Goal: Transaction & Acquisition: Purchase product/service

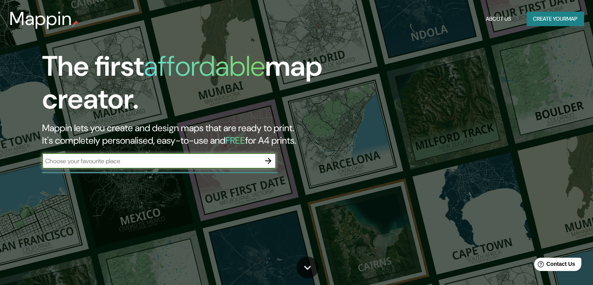
click at [255, 163] on input "text" at bounding box center [151, 160] width 218 height 9
click at [555, 16] on button "Create your map" at bounding box center [555, 19] width 57 height 14
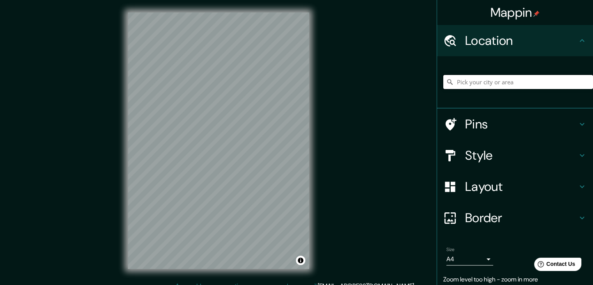
click at [469, 84] on input "Pick your city or area" at bounding box center [518, 82] width 150 height 14
drag, startPoint x: 184, startPoint y: 181, endPoint x: 190, endPoint y: 174, distance: 9.4
click at [189, 174] on div at bounding box center [185, 174] width 6 height 6
click at [530, 79] on input "[GEOGRAPHIC_DATA], [GEOGRAPHIC_DATA], [GEOGRAPHIC_DATA]" at bounding box center [518, 82] width 150 height 14
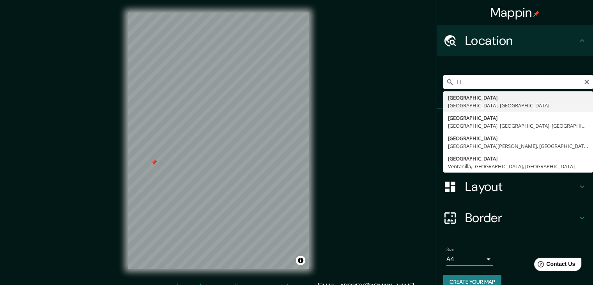
type input "L"
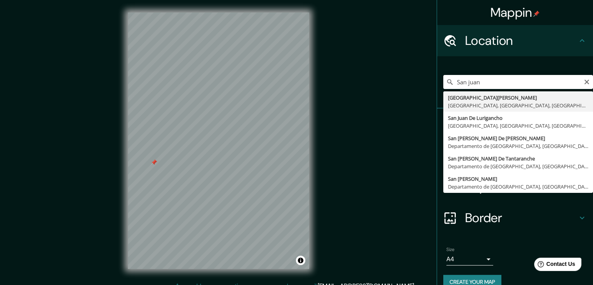
type input "[GEOGRAPHIC_DATA][PERSON_NAME], [GEOGRAPHIC_DATA], [GEOGRAPHIC_DATA], [GEOGRAPH…"
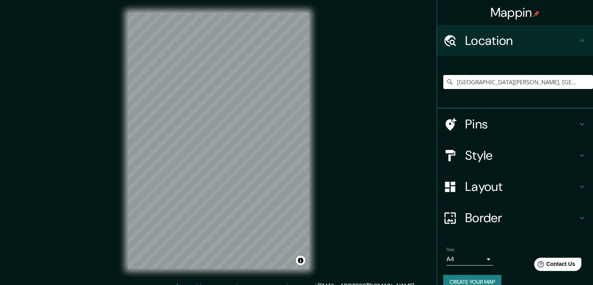
click at [490, 133] on div "Pins" at bounding box center [515, 123] width 156 height 31
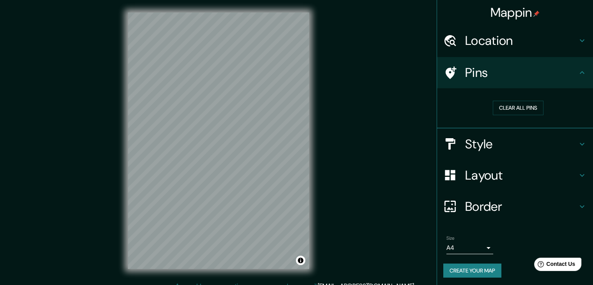
click at [542, 70] on h4 "Pins" at bounding box center [521, 73] width 112 height 16
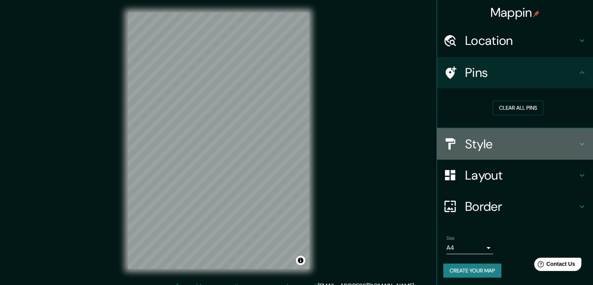
click at [479, 144] on h4 "Style" at bounding box center [521, 144] width 112 height 16
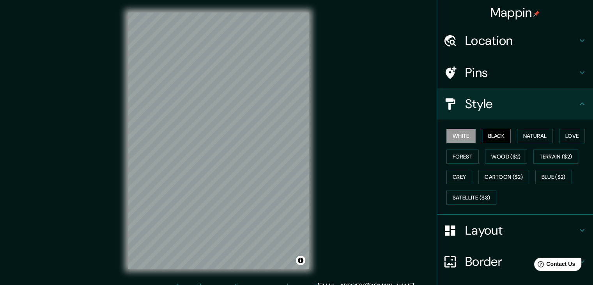
click at [491, 136] on button "Black" at bounding box center [496, 136] width 29 height 14
click at [527, 136] on button "Natural" at bounding box center [535, 136] width 36 height 14
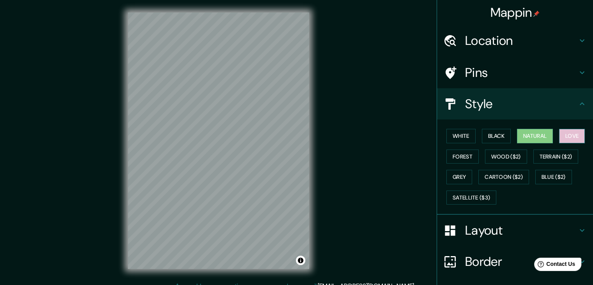
click at [575, 135] on button "Love" at bounding box center [572, 136] width 26 height 14
click at [457, 159] on button "Forest" at bounding box center [462, 156] width 32 height 14
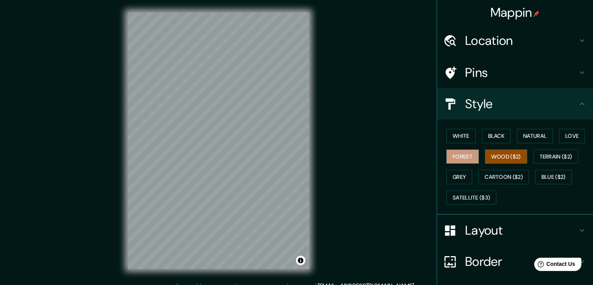
click at [492, 158] on button "Wood ($2)" at bounding box center [506, 156] width 42 height 14
click at [465, 175] on button "Grey" at bounding box center [459, 177] width 26 height 14
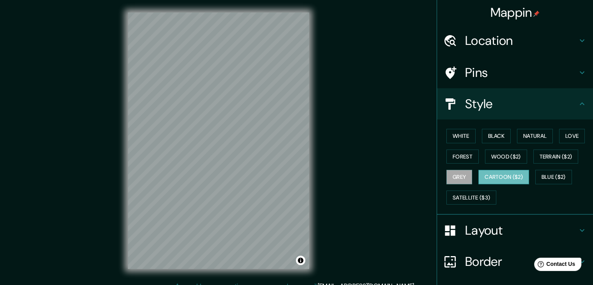
click at [495, 175] on button "Cartoon ($2)" at bounding box center [503, 177] width 51 height 14
click at [538, 175] on button "Blue ($2)" at bounding box center [553, 177] width 37 height 14
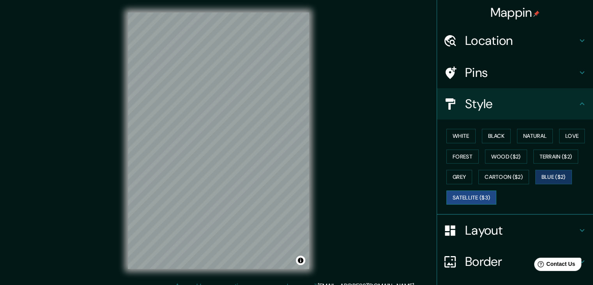
click at [466, 196] on button "Satellite ($3)" at bounding box center [471, 197] width 50 height 14
click at [455, 152] on button "Forest" at bounding box center [462, 156] width 32 height 14
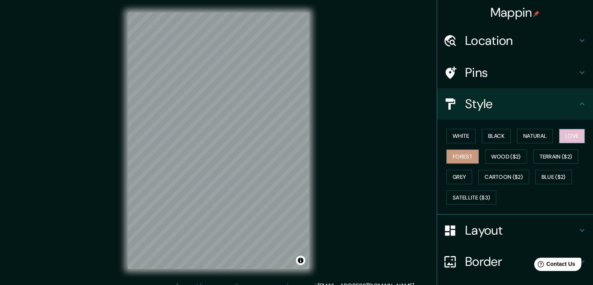
click at [569, 131] on button "Love" at bounding box center [572, 136] width 26 height 14
click at [492, 157] on button "Wood ($2)" at bounding box center [506, 156] width 42 height 14
click at [499, 64] on div "Pins" at bounding box center [515, 72] width 156 height 31
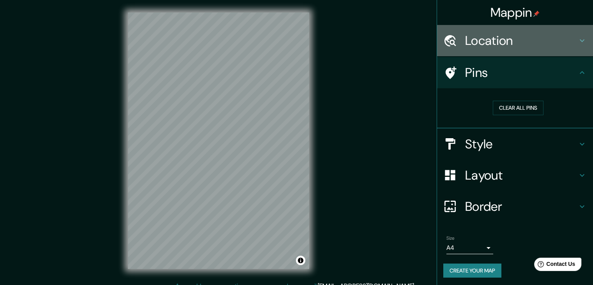
click at [511, 48] on div "Location" at bounding box center [515, 40] width 156 height 31
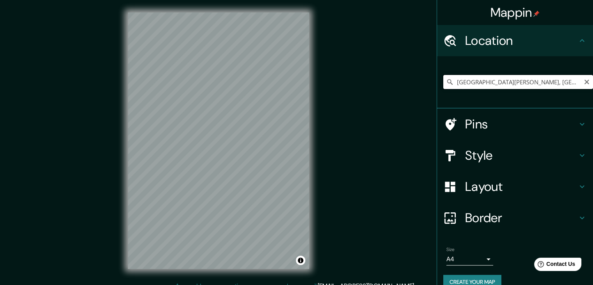
click at [525, 80] on input "[GEOGRAPHIC_DATA][PERSON_NAME], [GEOGRAPHIC_DATA], [GEOGRAPHIC_DATA], [GEOGRAPH…" at bounding box center [518, 82] width 150 height 14
click at [584, 81] on icon "Clear" at bounding box center [587, 82] width 6 height 6
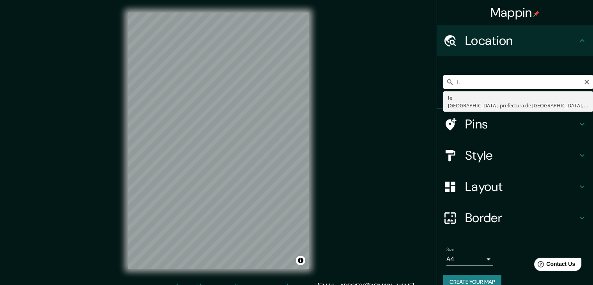
type input "I"
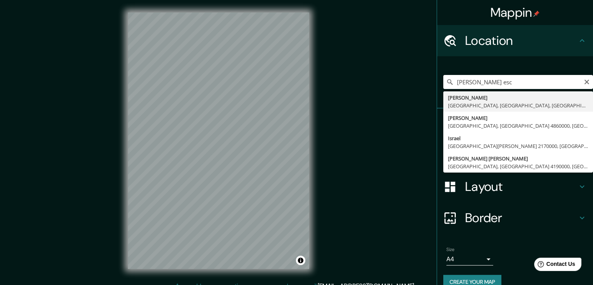
type input "[PERSON_NAME], [GEOGRAPHIC_DATA], [GEOGRAPHIC_DATA], [GEOGRAPHIC_DATA]"
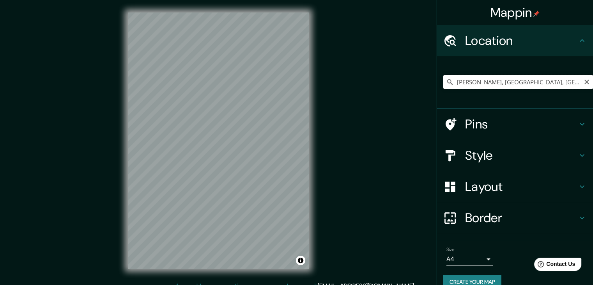
click at [538, 84] on input "[PERSON_NAME], [GEOGRAPHIC_DATA], [GEOGRAPHIC_DATA], [GEOGRAPHIC_DATA]" at bounding box center [518, 82] width 150 height 14
click at [559, 83] on input "[PERSON_NAME], [GEOGRAPHIC_DATA], [GEOGRAPHIC_DATA], [GEOGRAPHIC_DATA]" at bounding box center [518, 82] width 150 height 14
click at [550, 81] on input "[PERSON_NAME], [GEOGRAPHIC_DATA], [GEOGRAPHIC_DATA], [GEOGRAPHIC_DATA]" at bounding box center [518, 82] width 150 height 14
drag, startPoint x: 538, startPoint y: 81, endPoint x: 565, endPoint y: 80, distance: 26.9
click at [565, 80] on input "[PERSON_NAME], [GEOGRAPHIC_DATA], [GEOGRAPHIC_DATA], [GEOGRAPHIC_DATA]" at bounding box center [518, 82] width 150 height 14
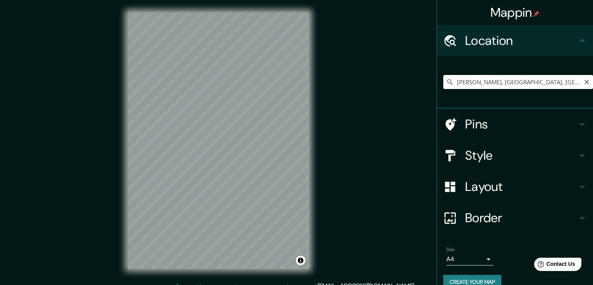
click at [546, 81] on input "[PERSON_NAME], [GEOGRAPHIC_DATA], [GEOGRAPHIC_DATA], [GEOGRAPHIC_DATA]" at bounding box center [518, 82] width 150 height 14
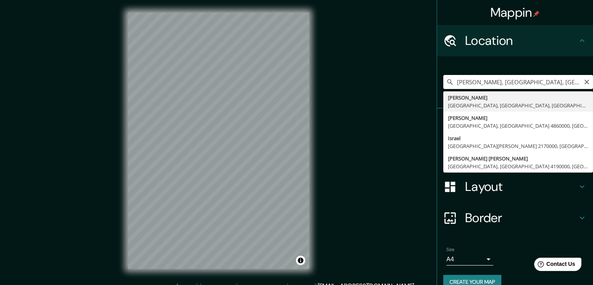
click at [523, 80] on input "[PERSON_NAME], [GEOGRAPHIC_DATA], [GEOGRAPHIC_DATA], [GEOGRAPHIC_DATA]" at bounding box center [518, 82] width 150 height 14
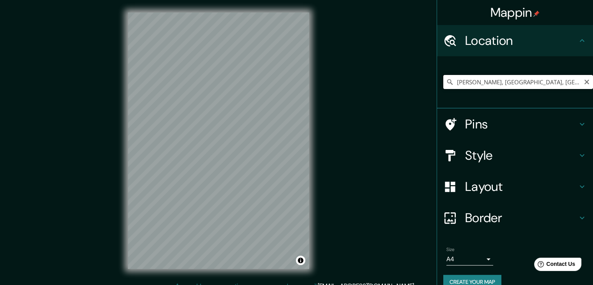
click at [527, 88] on input "[PERSON_NAME], [GEOGRAPHIC_DATA], [GEOGRAPHIC_DATA], [GEOGRAPHIC_DATA]" at bounding box center [518, 82] width 150 height 14
click at [584, 82] on icon "Clear" at bounding box center [586, 82] width 5 height 5
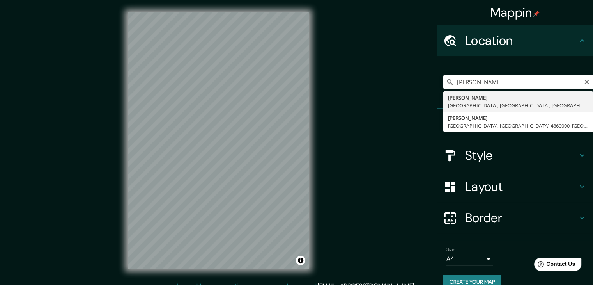
type input "[PERSON_NAME], [GEOGRAPHIC_DATA], [GEOGRAPHIC_DATA], [GEOGRAPHIC_DATA]"
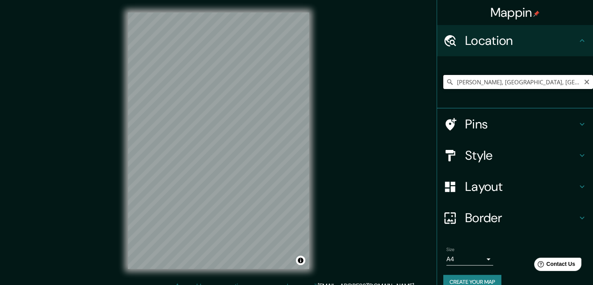
click at [547, 78] on input "[PERSON_NAME], [GEOGRAPHIC_DATA], [GEOGRAPHIC_DATA], [GEOGRAPHIC_DATA]" at bounding box center [518, 82] width 150 height 14
click at [584, 81] on icon "Clear" at bounding box center [587, 82] width 6 height 6
click at [528, 83] on input "[GEOGRAPHIC_DATA][PERSON_NAME], [GEOGRAPHIC_DATA], [GEOGRAPHIC_DATA], [GEOGRAPH…" at bounding box center [518, 82] width 150 height 14
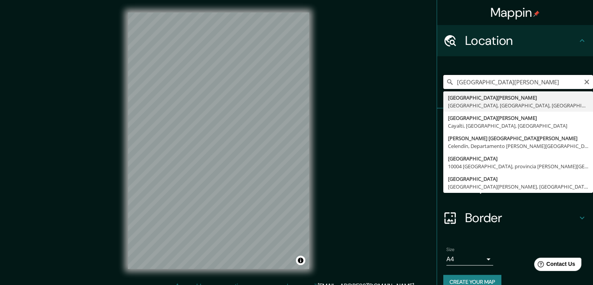
type input "[GEOGRAPHIC_DATA][PERSON_NAME], [GEOGRAPHIC_DATA], [GEOGRAPHIC_DATA], [GEOGRAPH…"
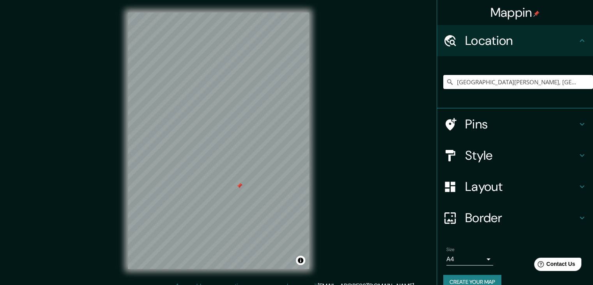
click at [477, 117] on h4 "Pins" at bounding box center [521, 124] width 112 height 16
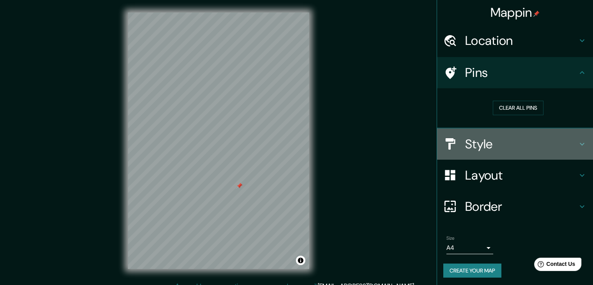
click at [481, 138] on h4 "Style" at bounding box center [521, 144] width 112 height 16
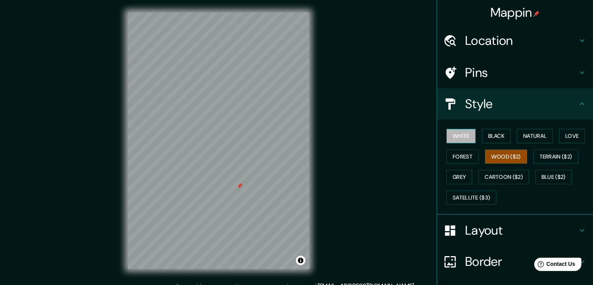
click at [455, 136] on button "White" at bounding box center [460, 136] width 29 height 14
click at [490, 135] on button "Black" at bounding box center [496, 136] width 29 height 14
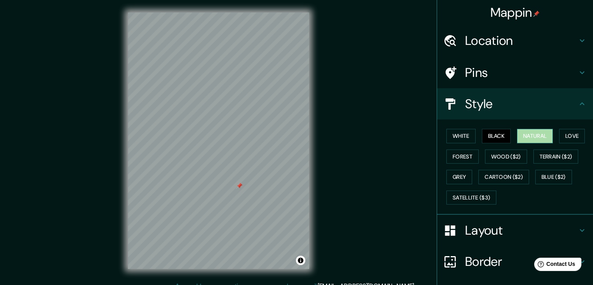
click at [537, 134] on button "Natural" at bounding box center [535, 136] width 36 height 14
click at [562, 134] on button "Love" at bounding box center [572, 136] width 26 height 14
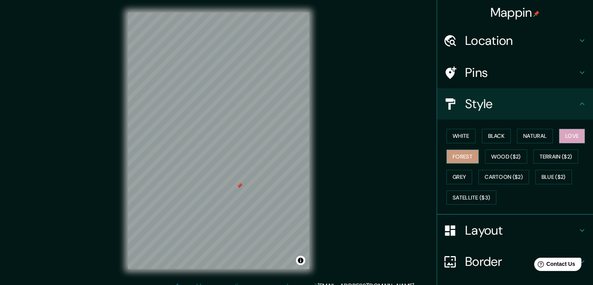
click at [463, 155] on button "Forest" at bounding box center [462, 156] width 32 height 14
click at [499, 138] on button "Black" at bounding box center [496, 136] width 29 height 14
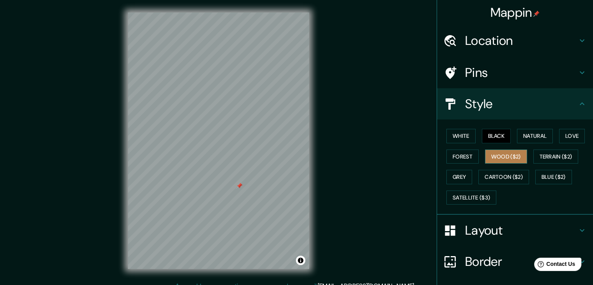
click at [499, 155] on button "Wood ($2)" at bounding box center [506, 156] width 42 height 14
click at [500, 134] on button "Black" at bounding box center [496, 136] width 29 height 14
click at [458, 134] on button "White" at bounding box center [460, 136] width 29 height 14
click at [495, 150] on button "Wood ($2)" at bounding box center [506, 156] width 42 height 14
click at [507, 230] on h4 "Layout" at bounding box center [521, 230] width 112 height 16
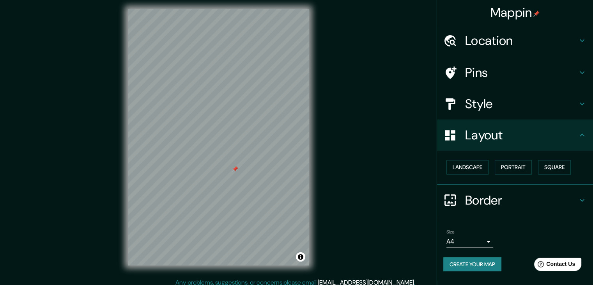
scroll to position [9, 0]
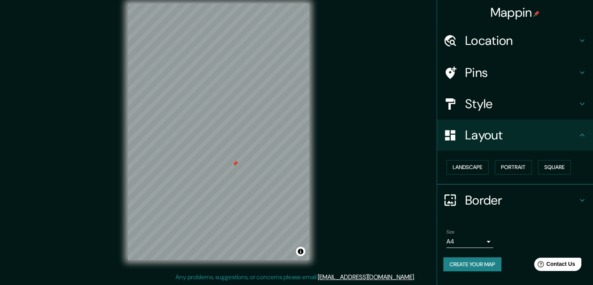
click at [476, 241] on body "Mappin Location [GEOGRAPHIC_DATA][PERSON_NAME], [GEOGRAPHIC_DATA], [GEOGRAPHIC_…" at bounding box center [296, 133] width 593 height 285
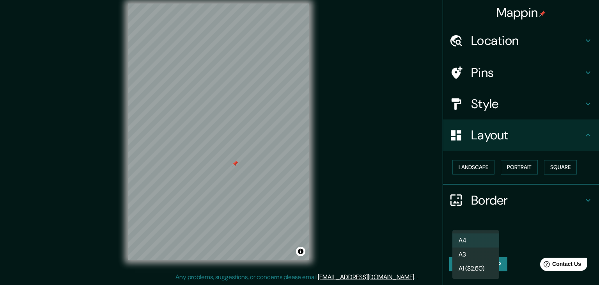
click at [476, 256] on li "A3" at bounding box center [475, 254] width 47 height 14
type input "a4"
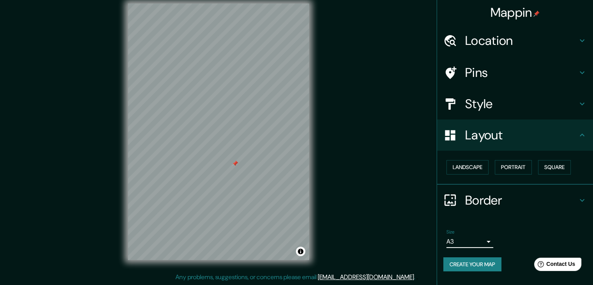
click at [483, 241] on body "Mappin Location [GEOGRAPHIC_DATA][PERSON_NAME], [GEOGRAPHIC_DATA], [GEOGRAPHIC_…" at bounding box center [296, 133] width 593 height 285
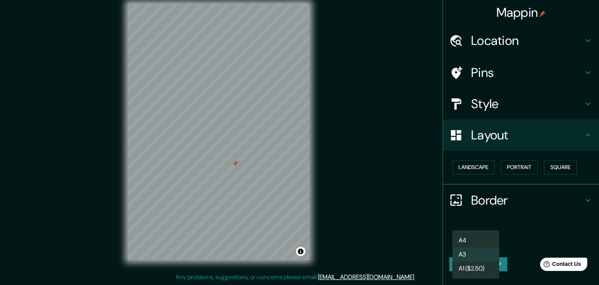
click at [529, 215] on div at bounding box center [299, 142] width 599 height 285
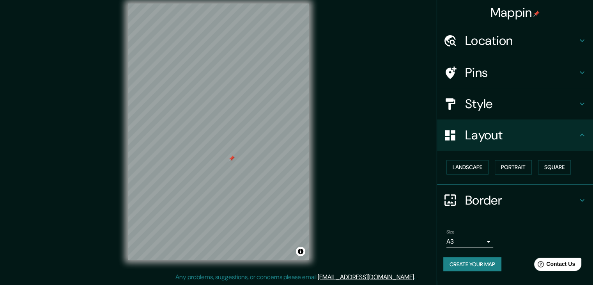
click at [492, 42] on h4 "Location" at bounding box center [521, 41] width 112 height 16
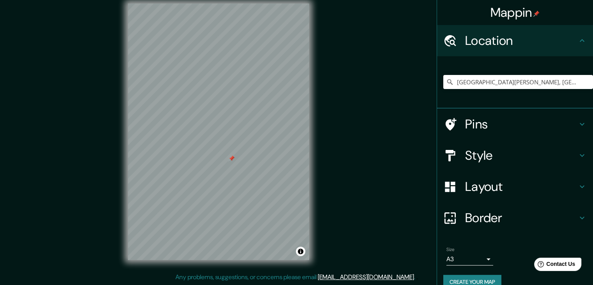
click at [480, 124] on h4 "Pins" at bounding box center [521, 124] width 112 height 16
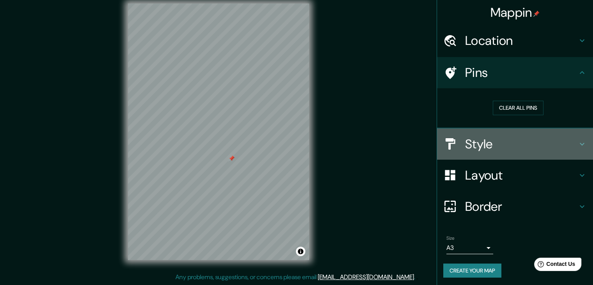
click at [499, 138] on h4 "Style" at bounding box center [521, 144] width 112 height 16
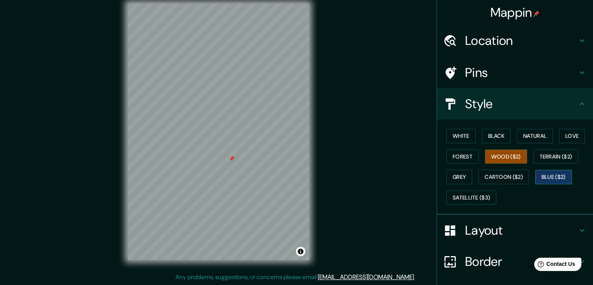
click at [547, 172] on button "Blue ($2)" at bounding box center [553, 177] width 37 height 14
click at [547, 154] on button "Terrain ($2)" at bounding box center [555, 156] width 45 height 14
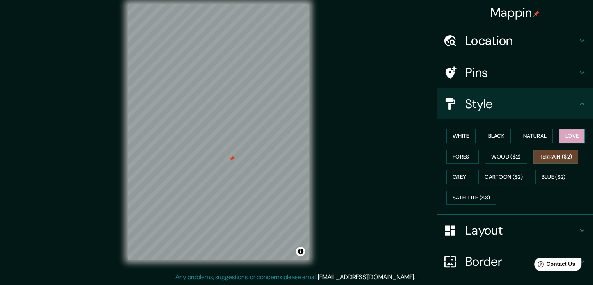
click at [559, 134] on button "Love" at bounding box center [572, 136] width 26 height 14
click at [505, 181] on button "Cartoon ($2)" at bounding box center [503, 177] width 51 height 14
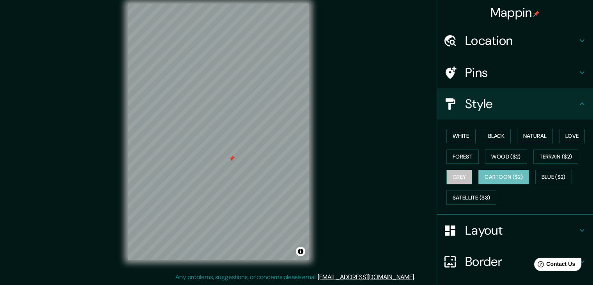
click at [446, 175] on button "Grey" at bounding box center [459, 177] width 26 height 14
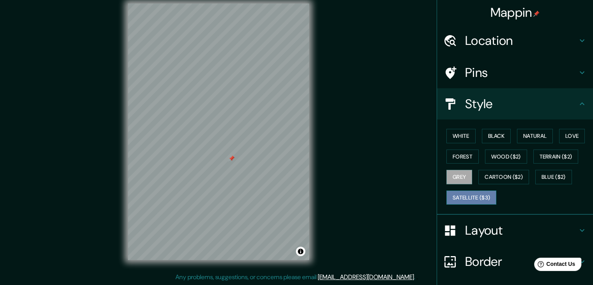
click at [455, 193] on button "Satellite ($3)" at bounding box center [471, 197] width 50 height 14
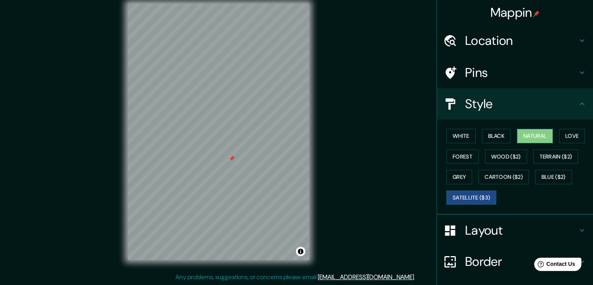
click at [532, 137] on button "Natural" at bounding box center [535, 136] width 36 height 14
click at [485, 136] on button "Black" at bounding box center [496, 136] width 29 height 14
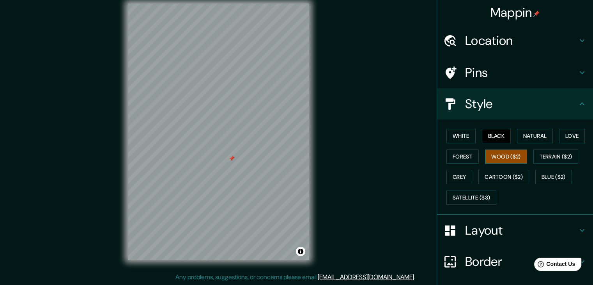
click at [501, 154] on button "Wood ($2)" at bounding box center [506, 156] width 42 height 14
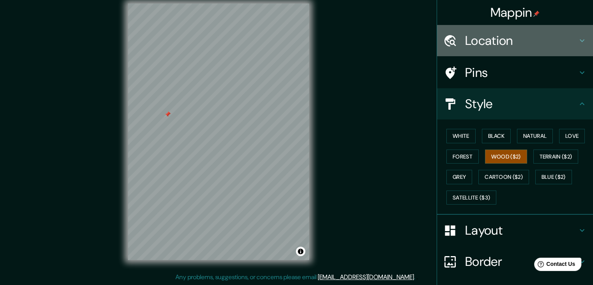
click at [498, 42] on h4 "Location" at bounding box center [521, 41] width 112 height 16
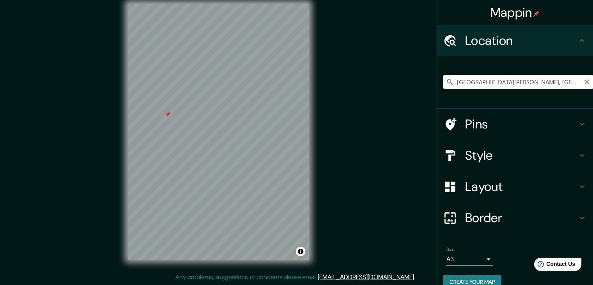
click at [584, 79] on icon "Clear" at bounding box center [587, 82] width 6 height 6
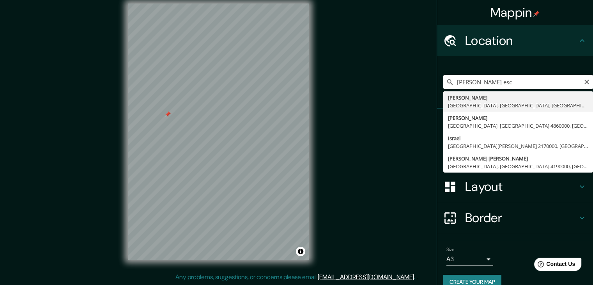
type input "[PERSON_NAME], [GEOGRAPHIC_DATA], [GEOGRAPHIC_DATA], [GEOGRAPHIC_DATA]"
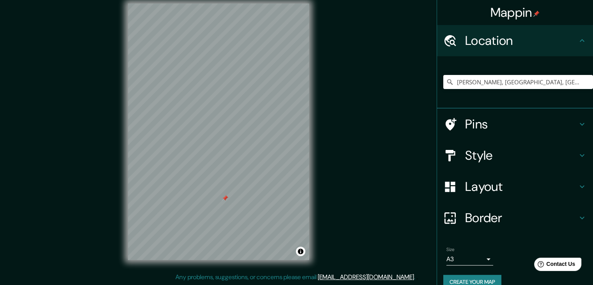
drag, startPoint x: 217, startPoint y: 203, endPoint x: 238, endPoint y: 193, distance: 23.7
click at [228, 195] on div at bounding box center [225, 198] width 6 height 6
